Goal: Information Seeking & Learning: Understand process/instructions

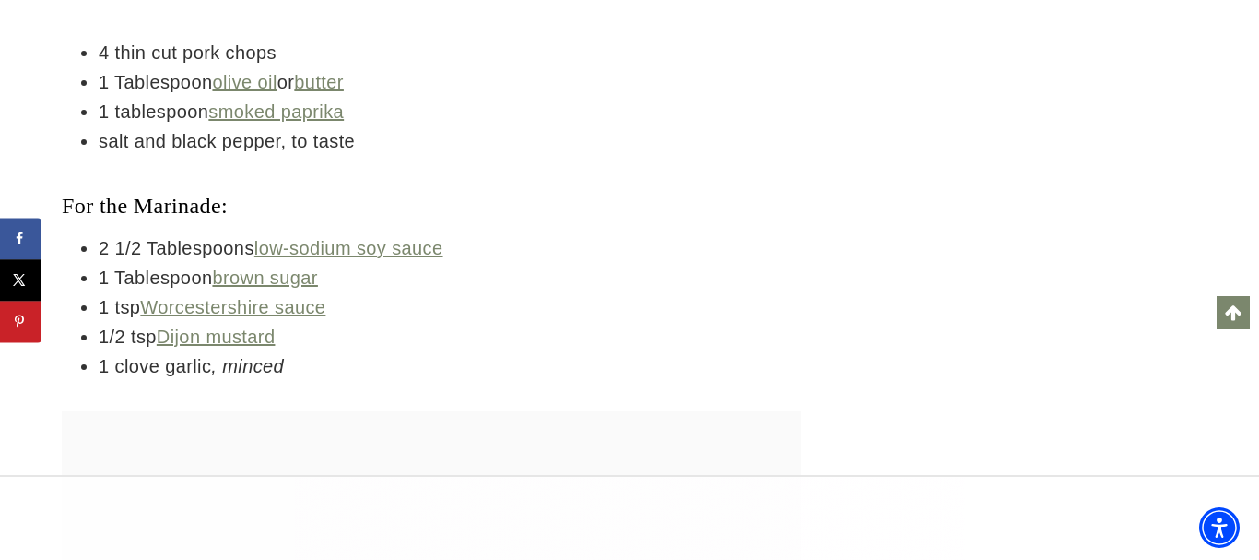
scroll to position [5144, 0]
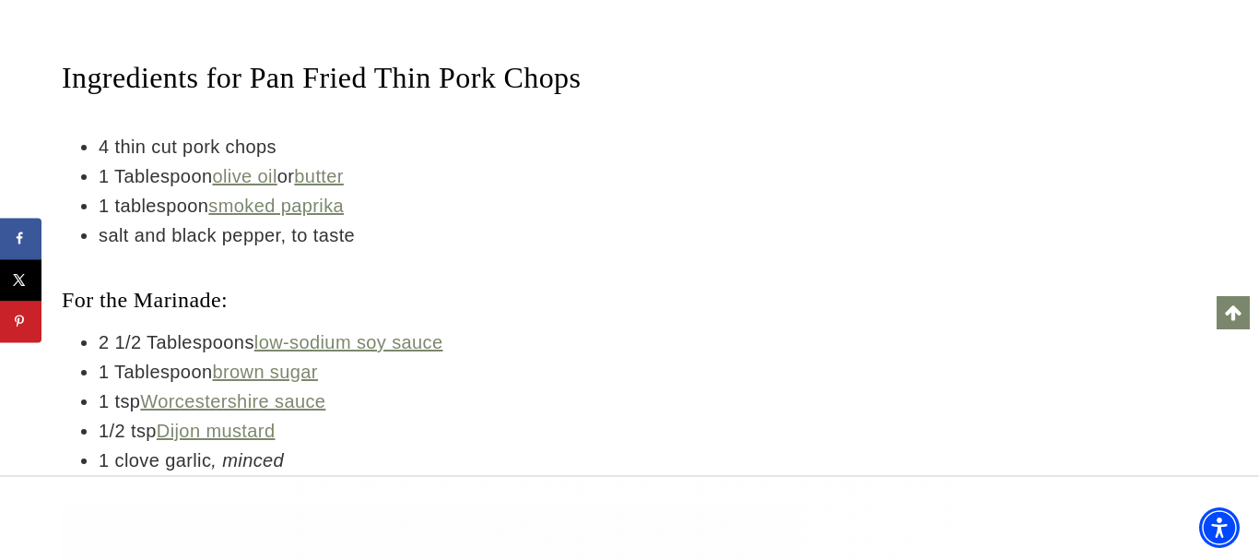
drag, startPoint x: 69, startPoint y: 113, endPoint x: 380, endPoint y: 379, distance: 408.7
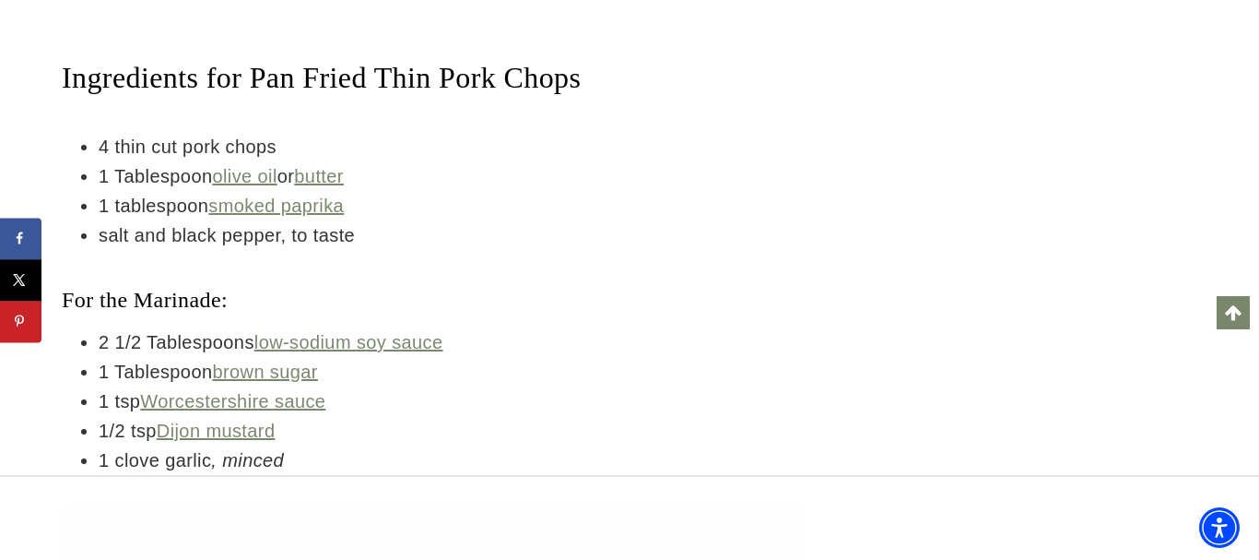
click at [407, 250] on li "salt and black pepper, to taste" at bounding box center [450, 235] width 703 height 30
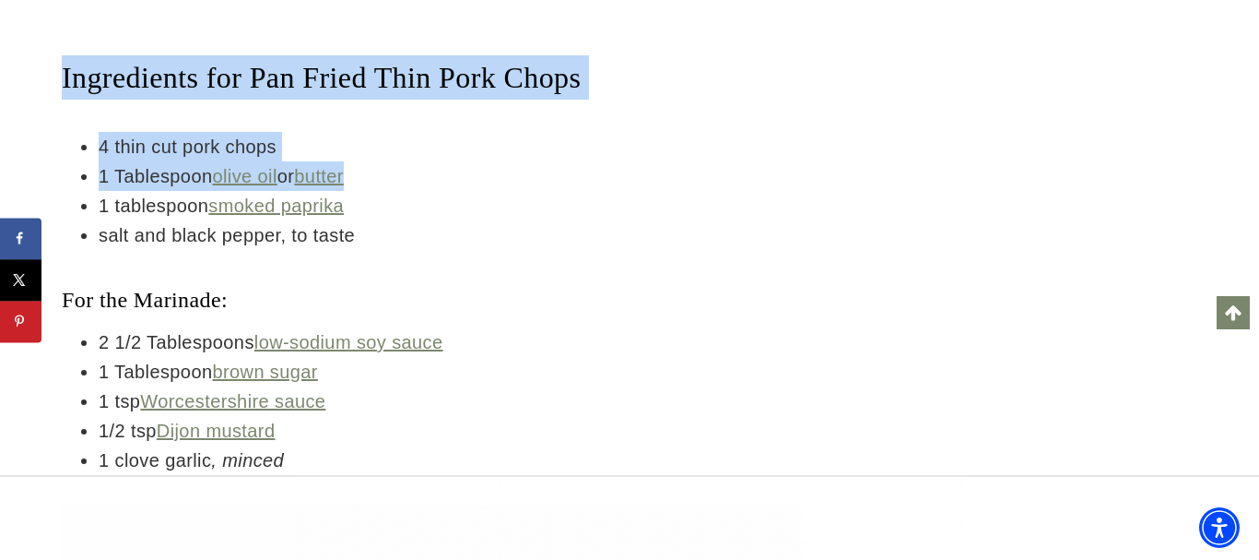
scroll to position [5426, 0]
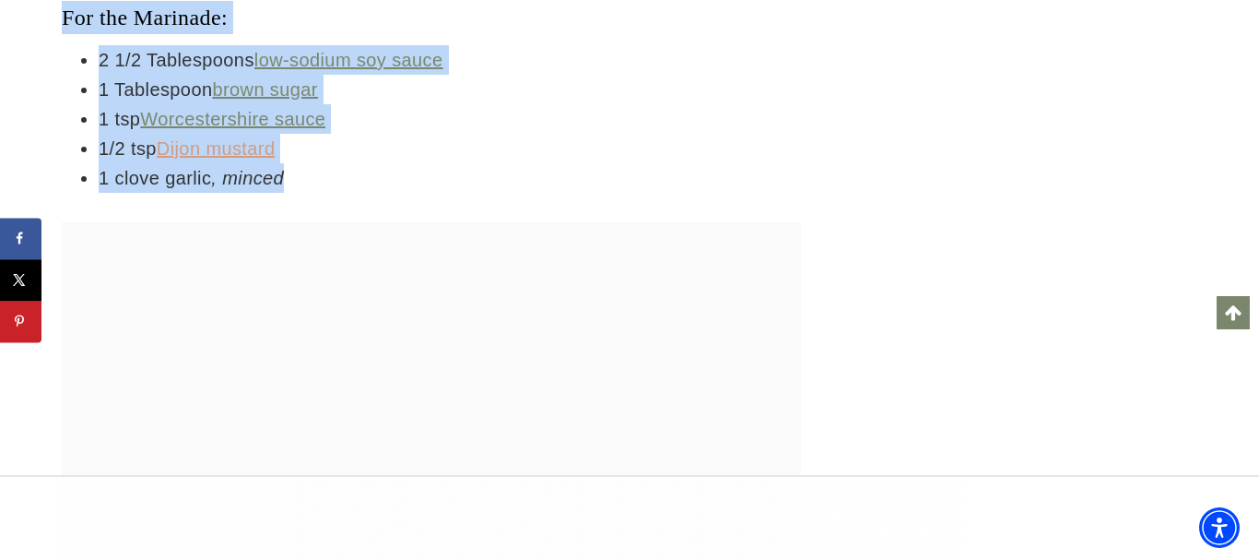
drag, startPoint x: 60, startPoint y: 118, endPoint x: 211, endPoint y: 211, distance: 177.6
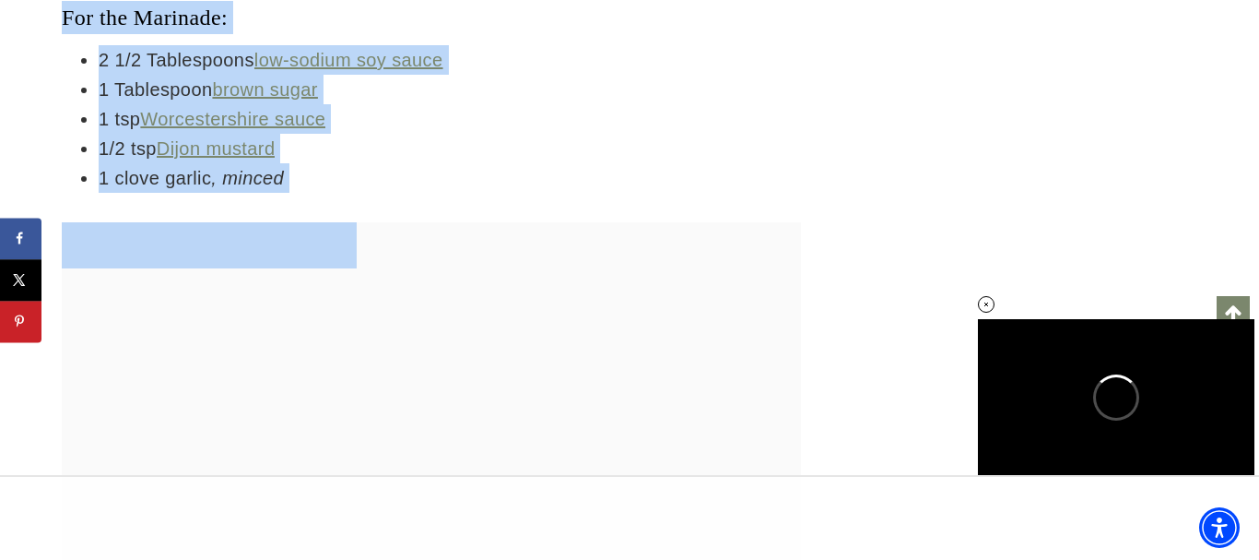
click at [866, 521] on div at bounding box center [629, 517] width 1259 height 85
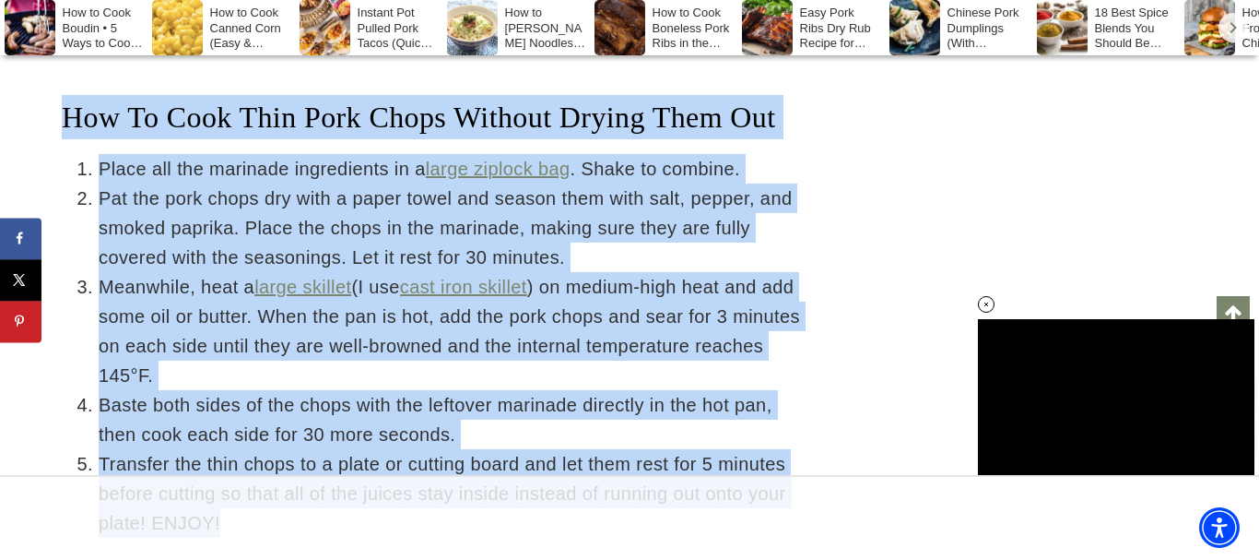
scroll to position [6453, 0]
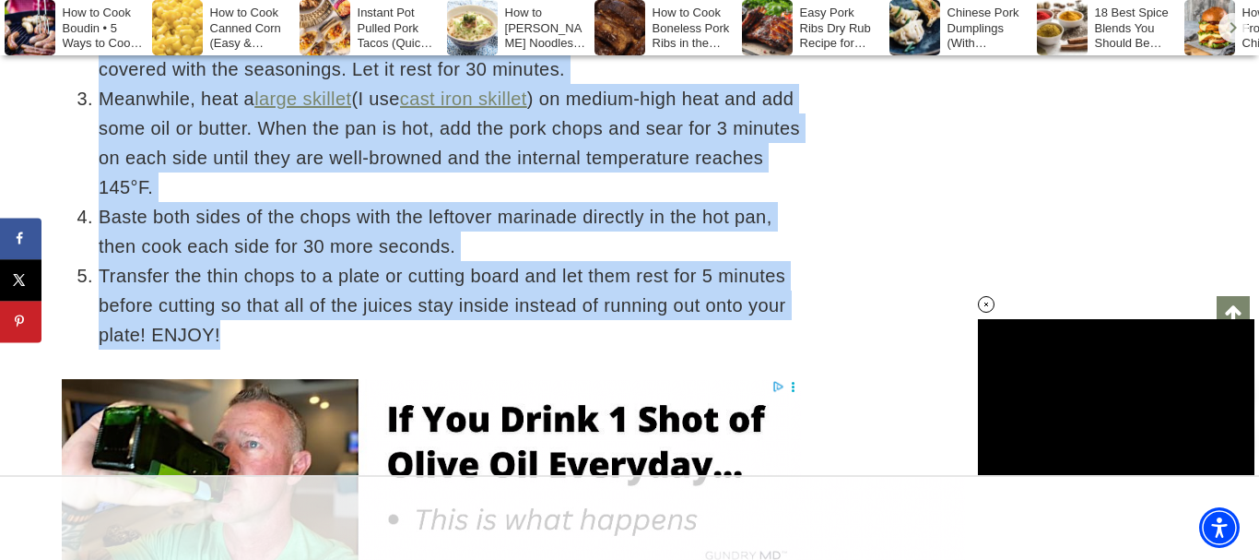
drag, startPoint x: 311, startPoint y: 290, endPoint x: 599, endPoint y: 440, distance: 324.9
click at [606, 449] on div "Jump to Recipe Print Recipe This post may contain affiliate links. Please see m…" at bounding box center [431, 432] width 739 height 11751
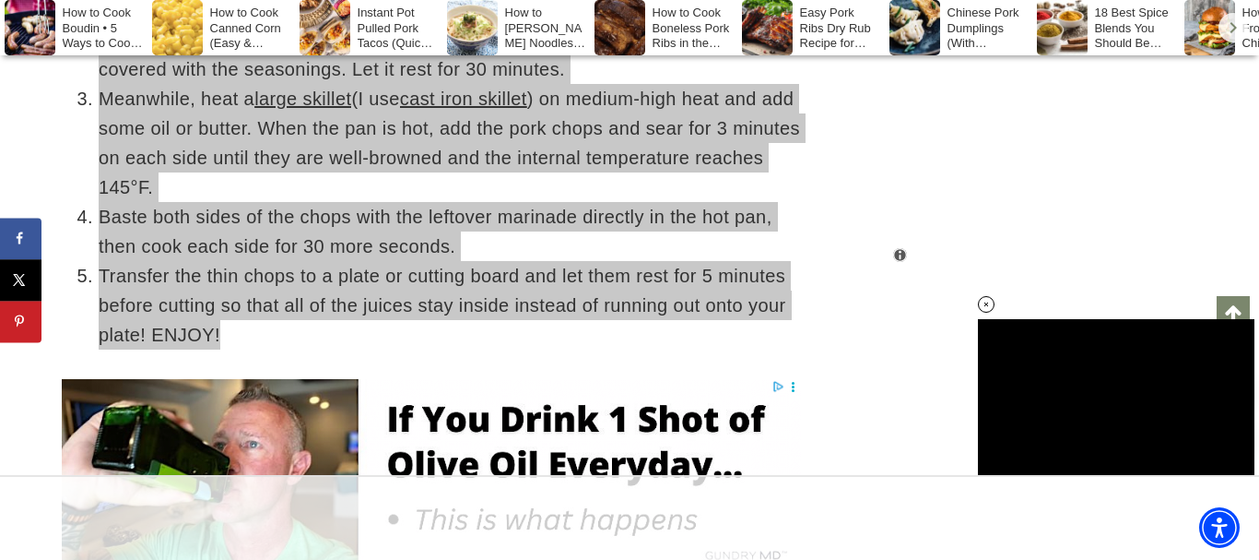
scroll to position [0, 0]
